Goal: Check status: Check status

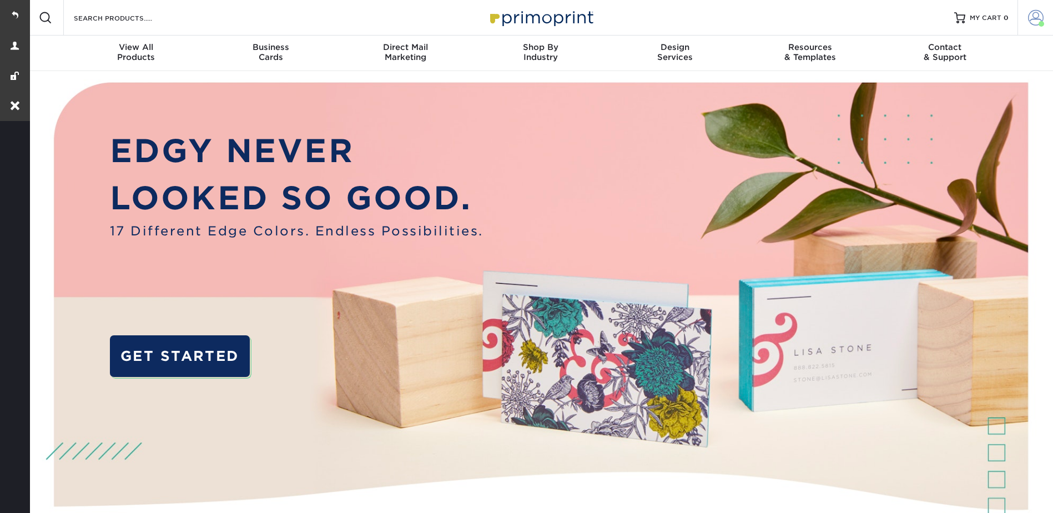
click at [1036, 14] on span at bounding box center [1036, 18] width 16 height 16
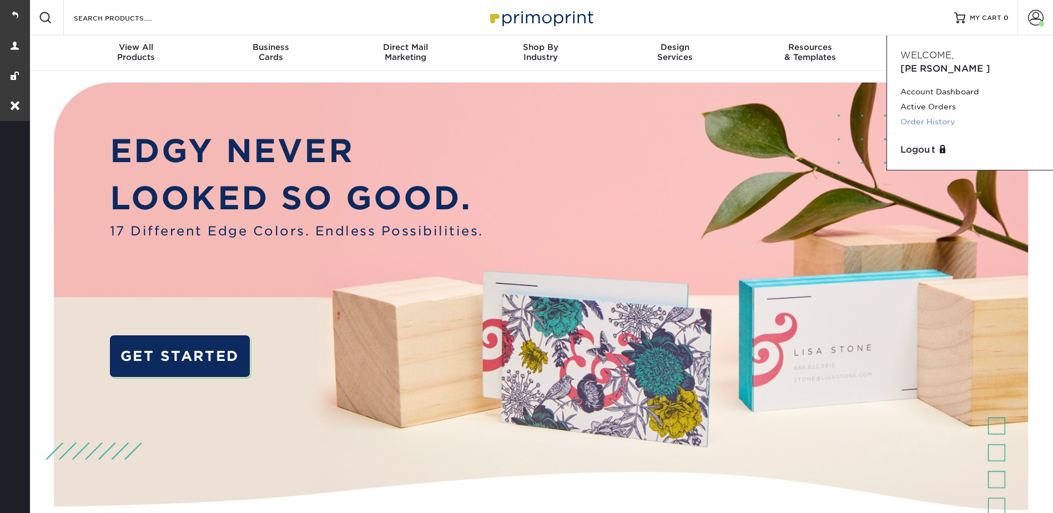
click at [932, 114] on link "Order History" at bounding box center [970, 121] width 139 height 15
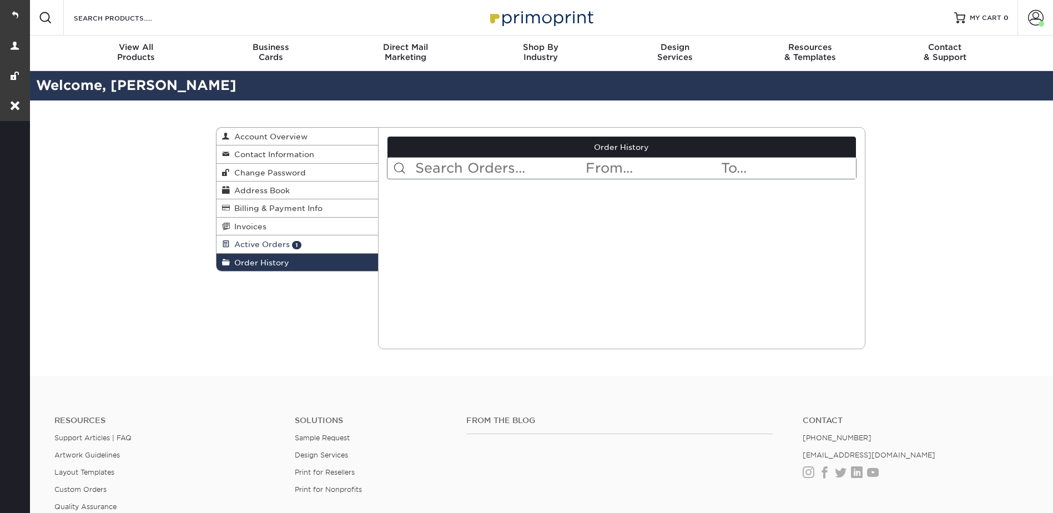
click at [263, 237] on link "Active Orders 1" at bounding box center [298, 244] width 162 height 18
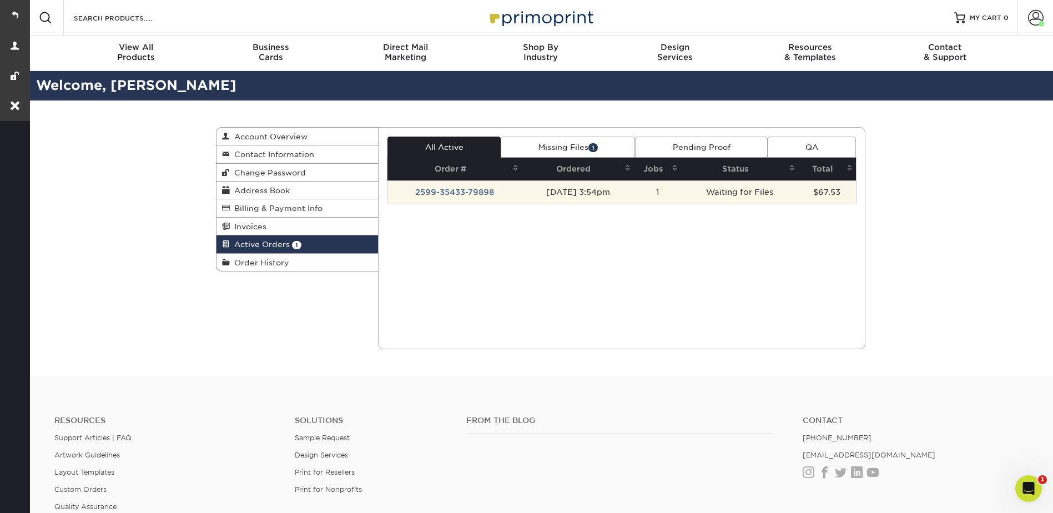
click at [445, 198] on td "2599-35433-79898" at bounding box center [455, 191] width 134 height 23
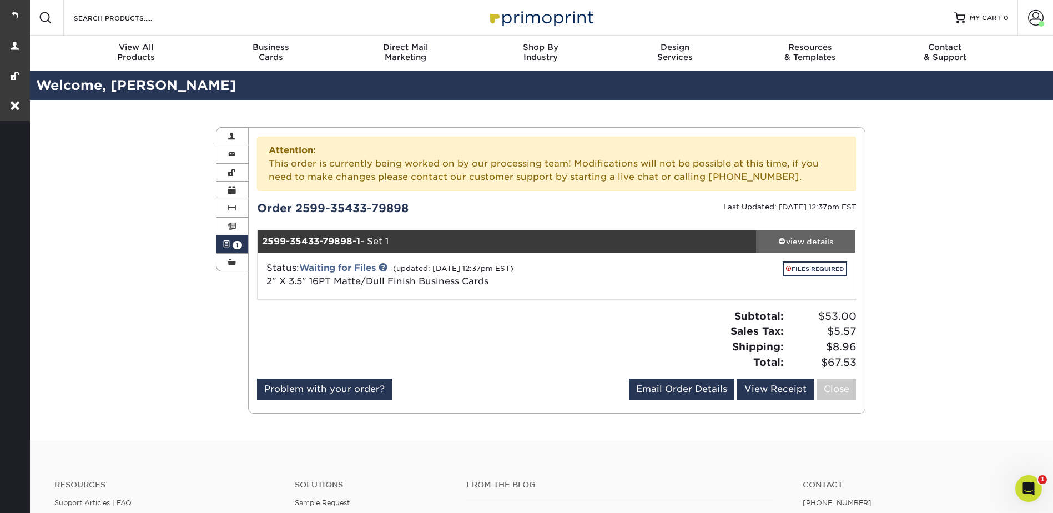
click at [809, 239] on div "view details" at bounding box center [806, 241] width 100 height 11
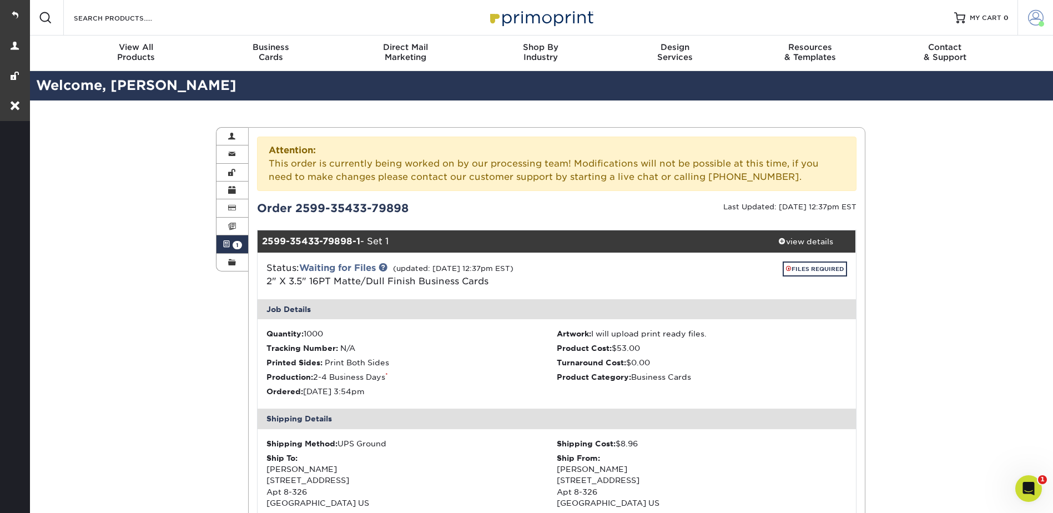
click at [1025, 13] on link "Account" at bounding box center [1036, 18] width 36 height 36
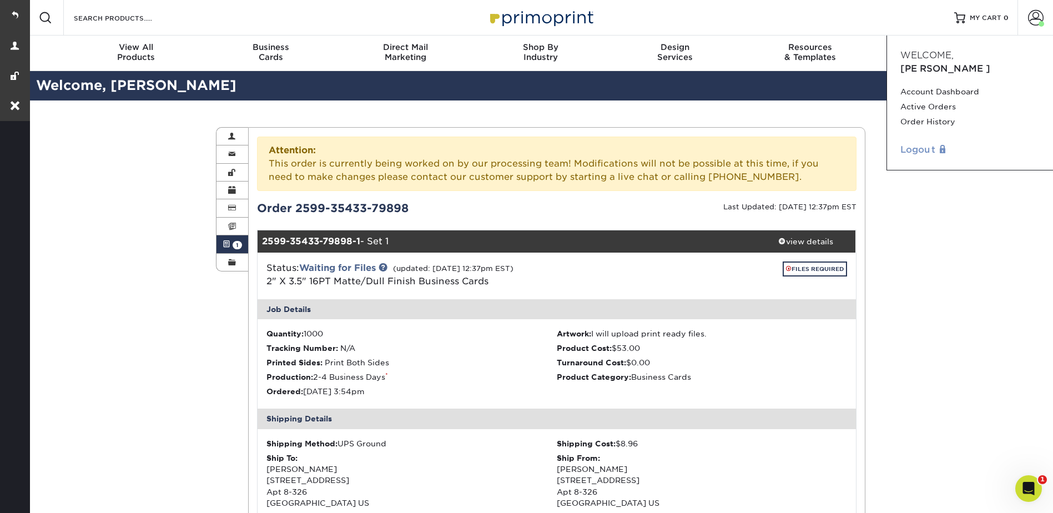
click at [926, 143] on link "Logout" at bounding box center [970, 149] width 139 height 13
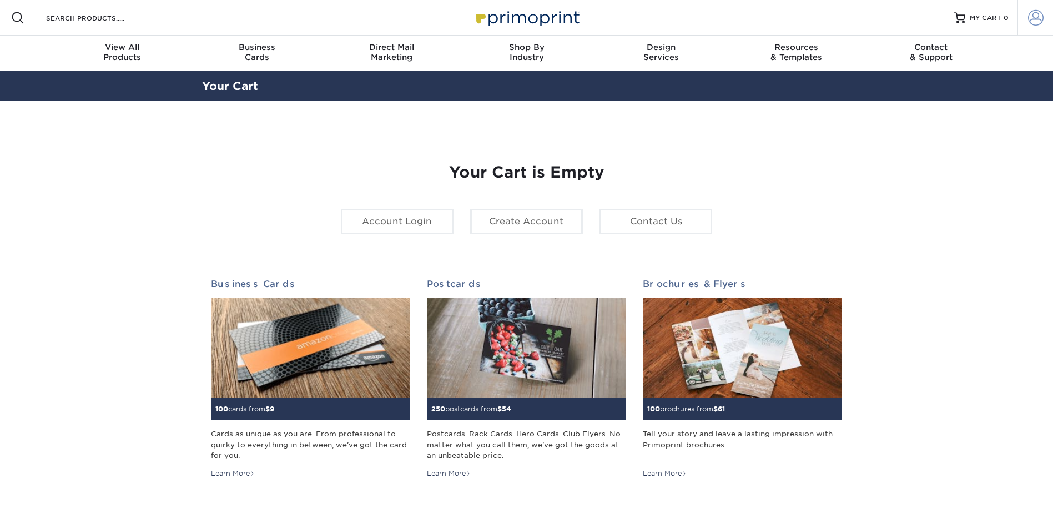
type input "dknysh@macadamcpt.com"
click at [1036, 13] on span at bounding box center [1036, 18] width 16 height 16
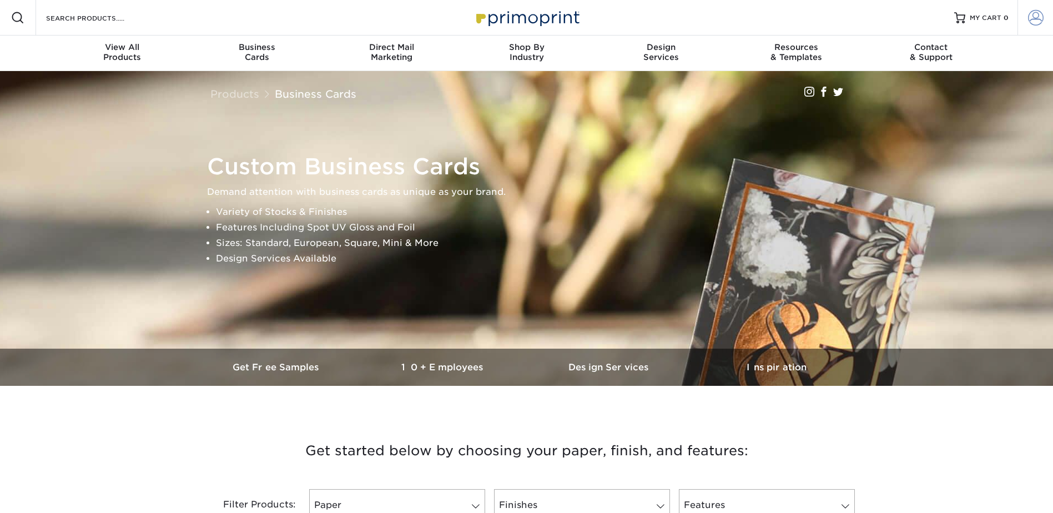
type input "[EMAIL_ADDRESS][DOMAIN_NAME]"
click at [1032, 13] on span at bounding box center [1036, 18] width 16 height 16
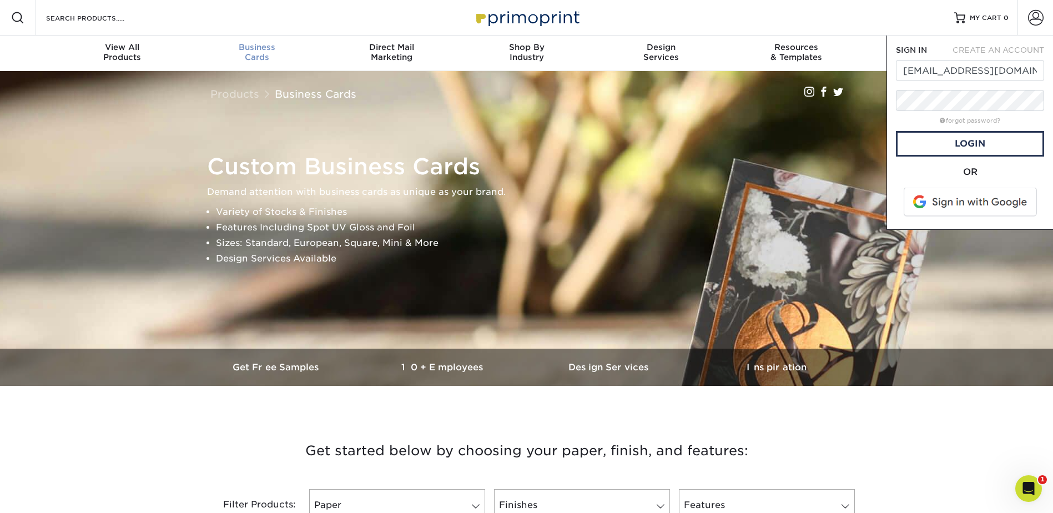
click at [253, 37] on link "Business Cards" at bounding box center [256, 54] width 135 height 36
click at [247, 47] on span "Business" at bounding box center [256, 47] width 135 height 10
